Goal: Find specific page/section: Find specific page/section

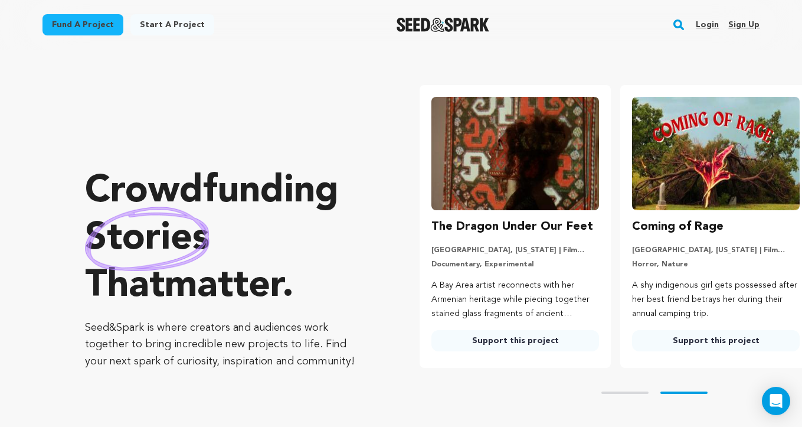
scroll to position [0, 205]
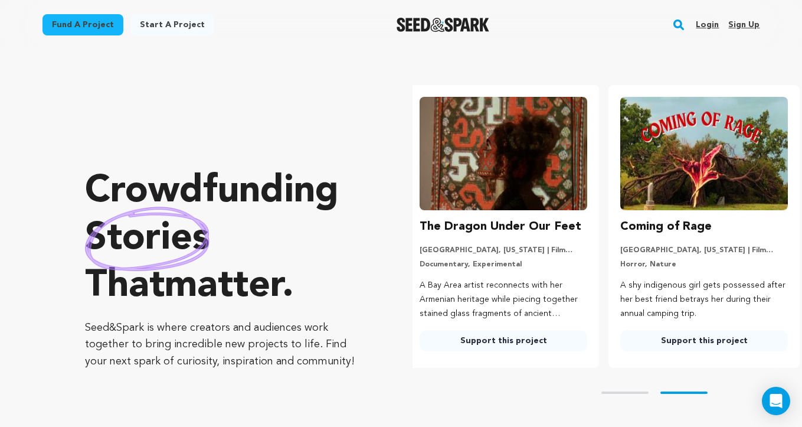
click at [681, 27] on rect "button" at bounding box center [679, 25] width 14 height 14
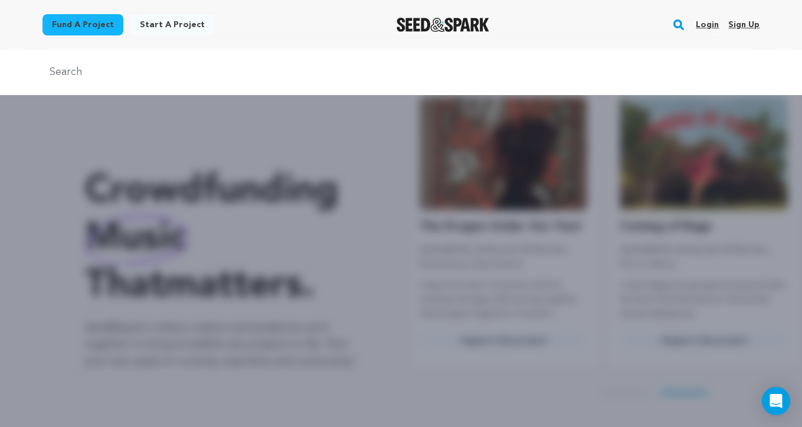
click at [302, 81] on input "text" at bounding box center [402, 72] width 718 height 17
type input "mr. jesus"
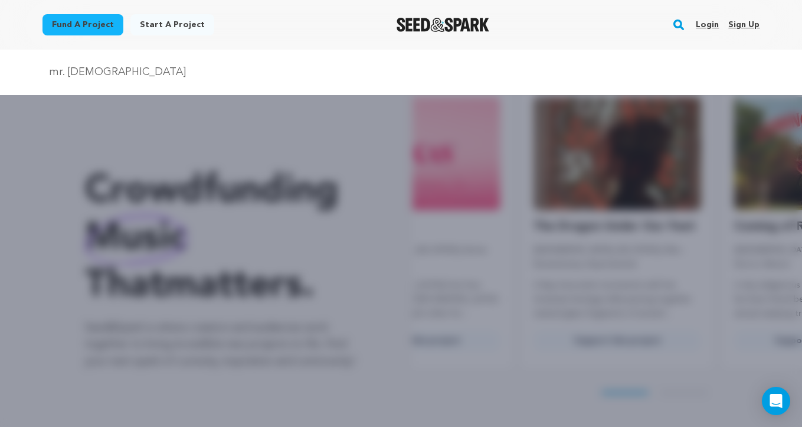
scroll to position [0, 0]
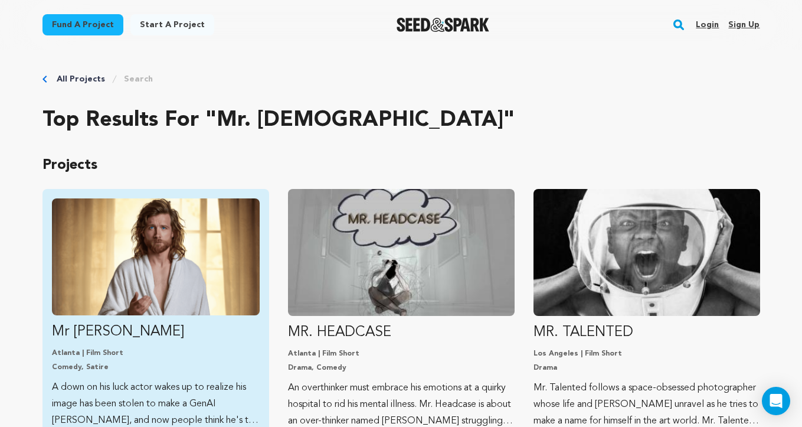
click at [159, 302] on img "Fund Mr Jesus" at bounding box center [156, 256] width 208 height 117
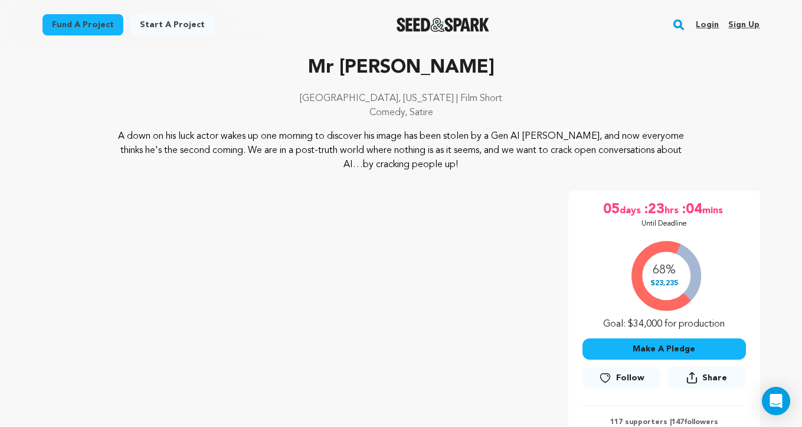
scroll to position [70, 0]
